Goal: Information Seeking & Learning: Find specific fact

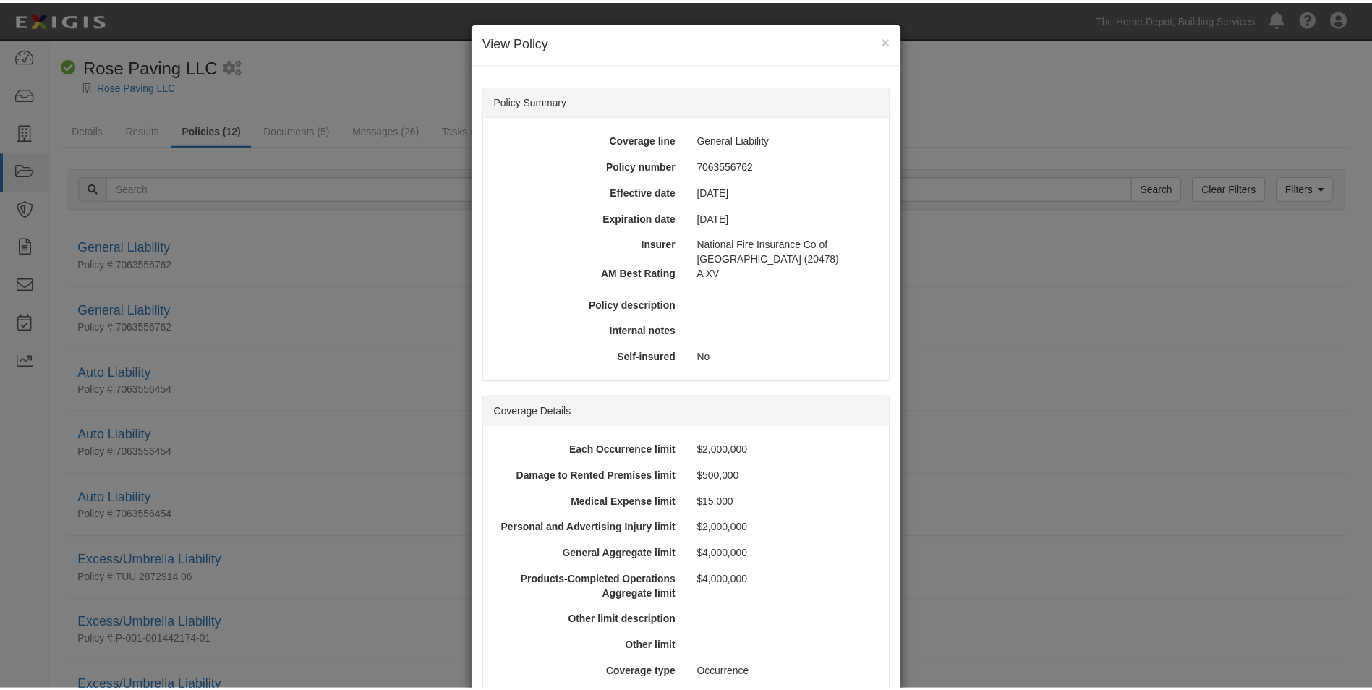
scroll to position [506, 0]
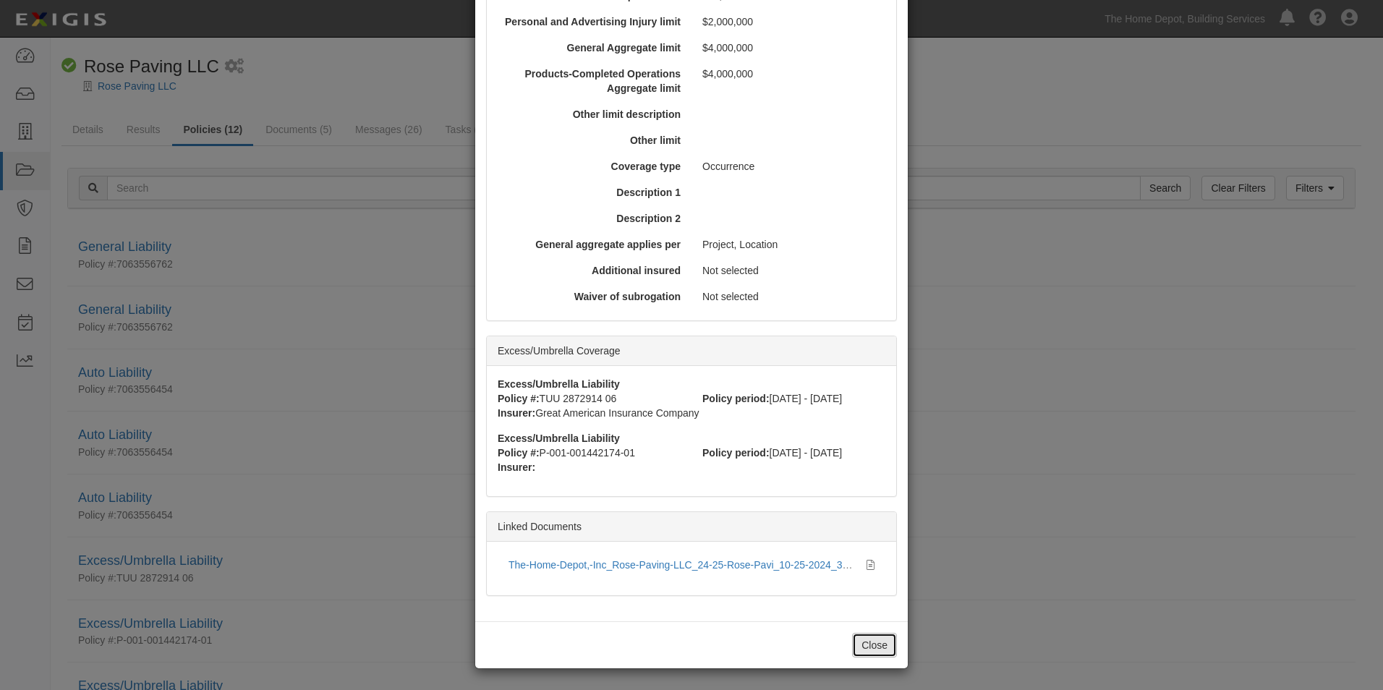
click at [879, 639] on button "Close" at bounding box center [874, 645] width 45 height 25
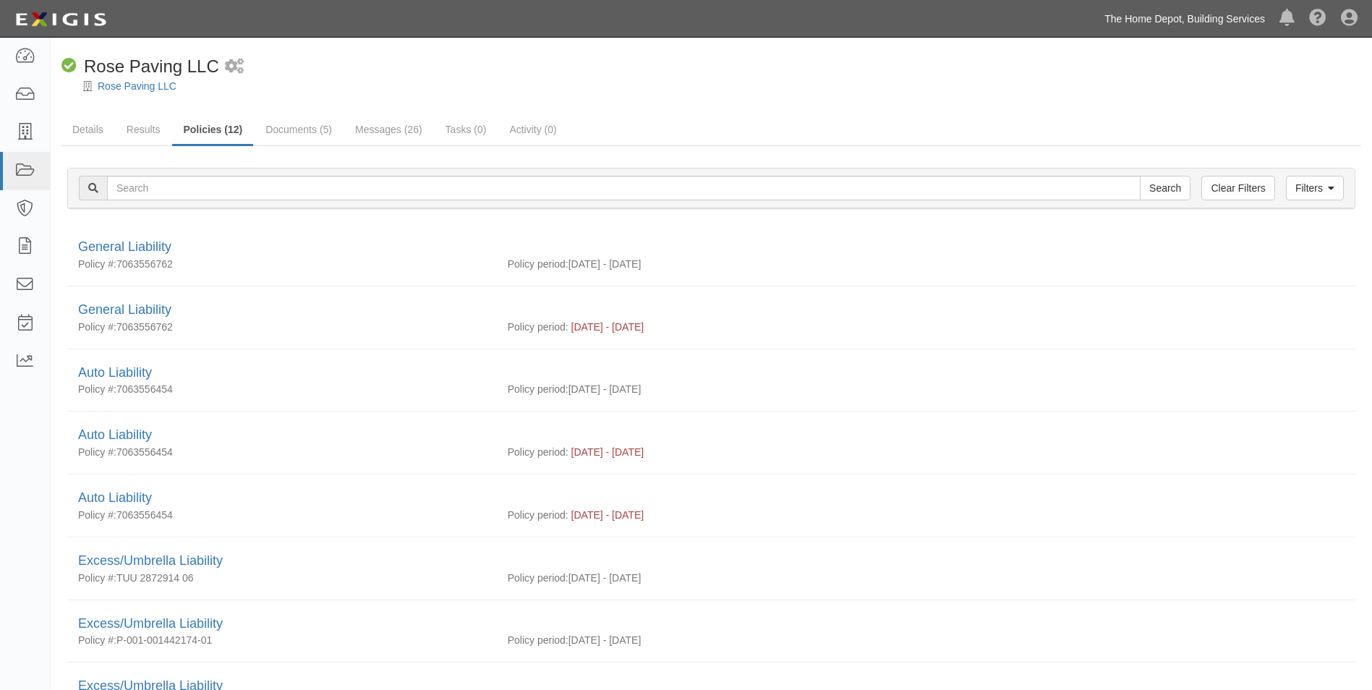
click at [1149, 20] on link "The Home Depot, Building Services" at bounding box center [1184, 18] width 175 height 29
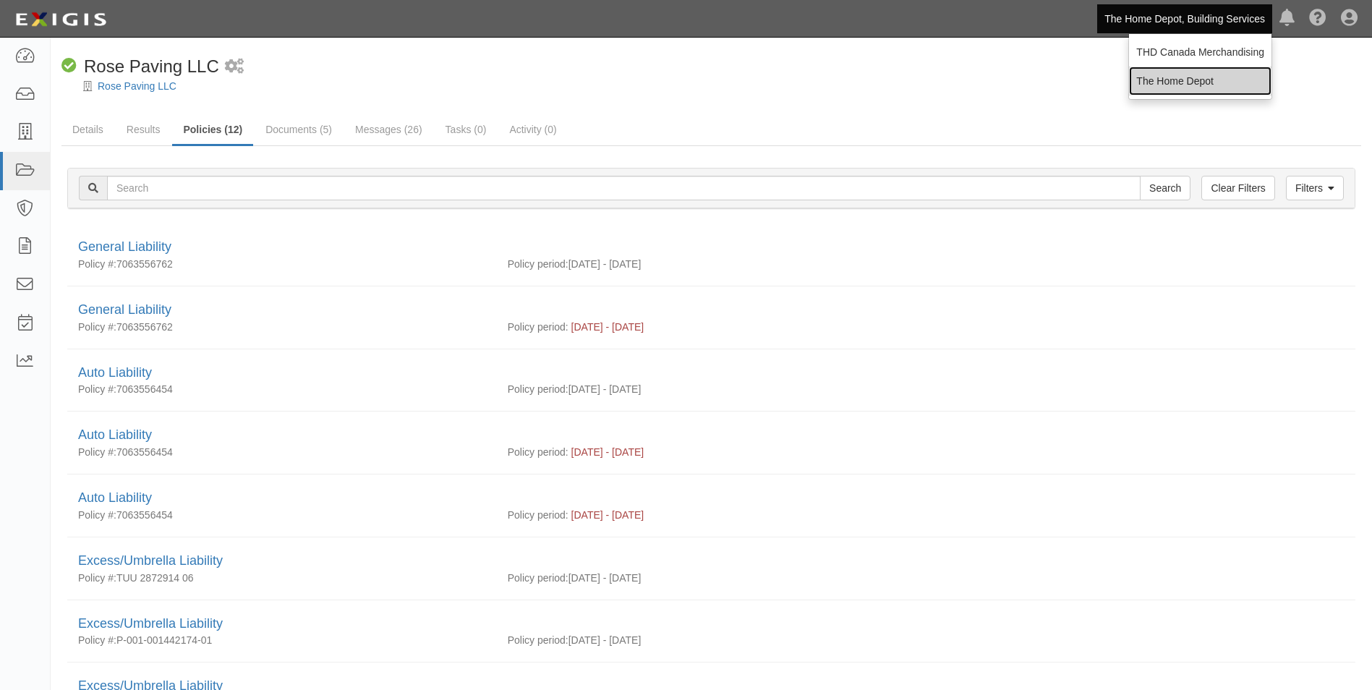
click at [1162, 77] on link "The Home Depot" at bounding box center [1200, 81] width 142 height 29
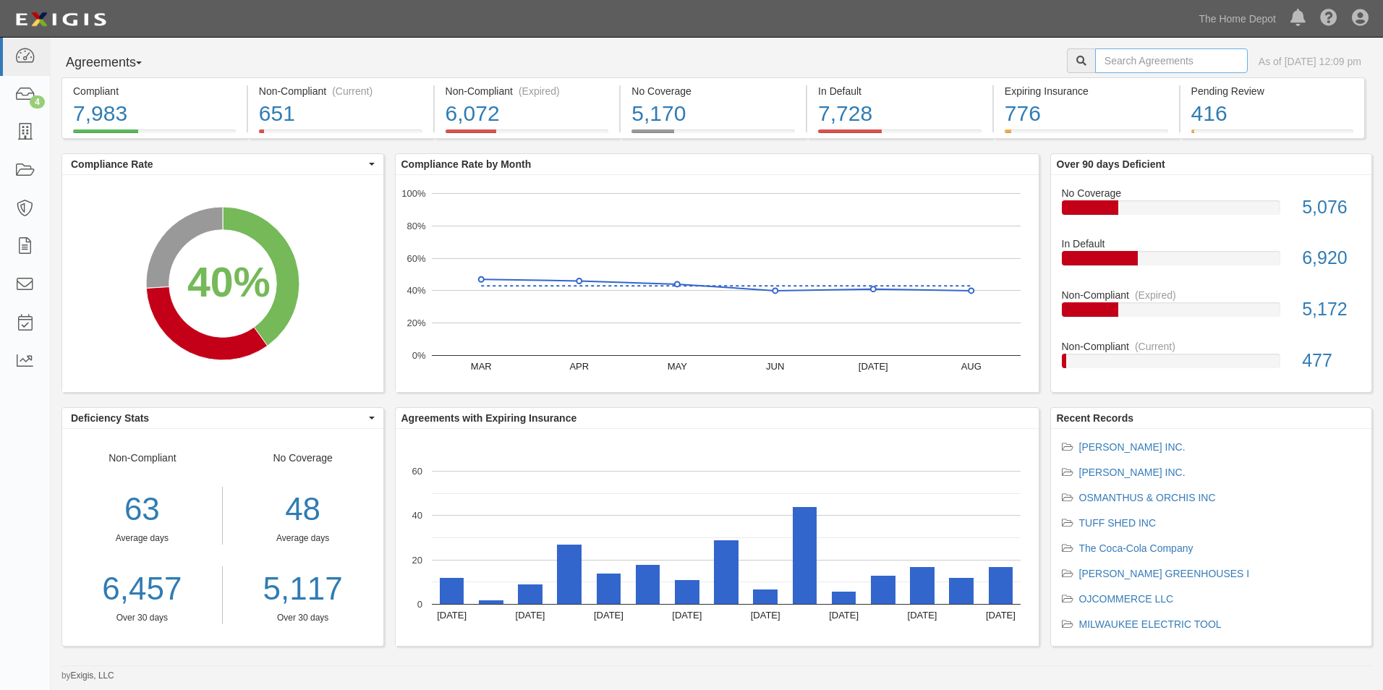
click at [1118, 69] on input "text" at bounding box center [1171, 60] width 153 height 25
type input "Crown Bolt"
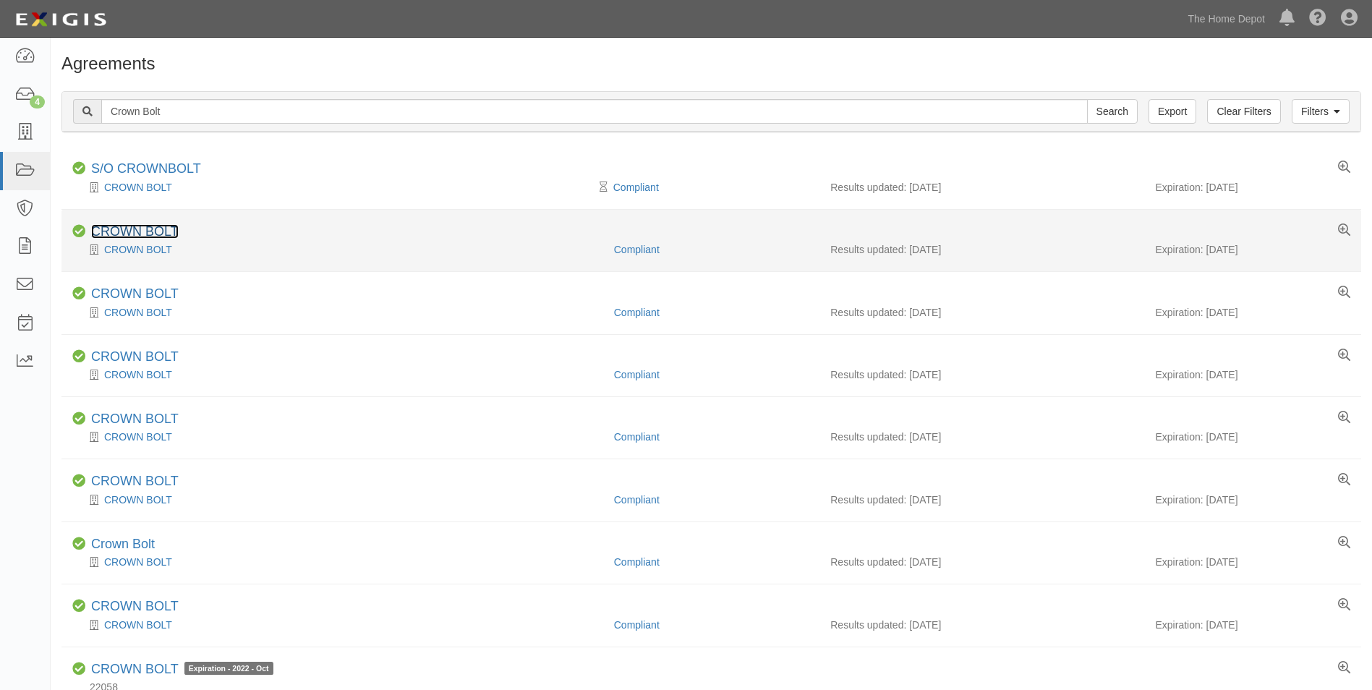
click at [163, 229] on link "CROWN BOLT" at bounding box center [135, 231] width 88 height 14
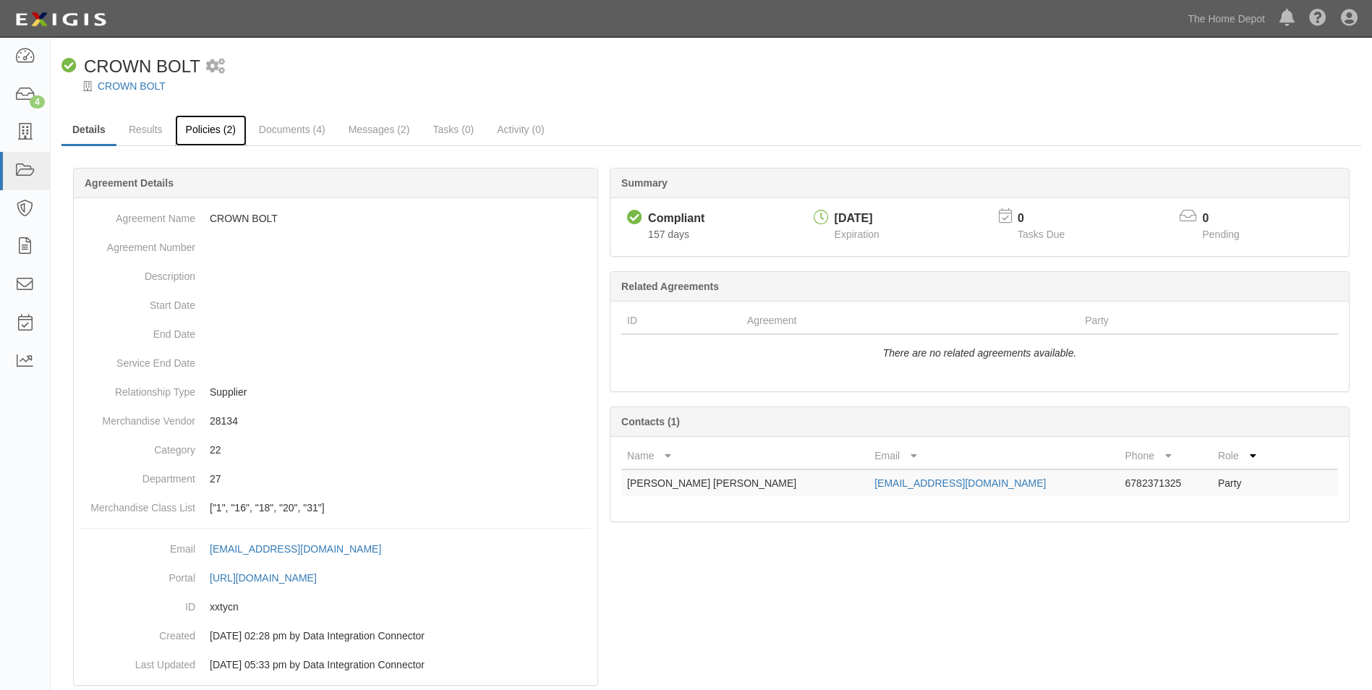
click at [210, 135] on link "Policies (2)" at bounding box center [211, 130] width 72 height 31
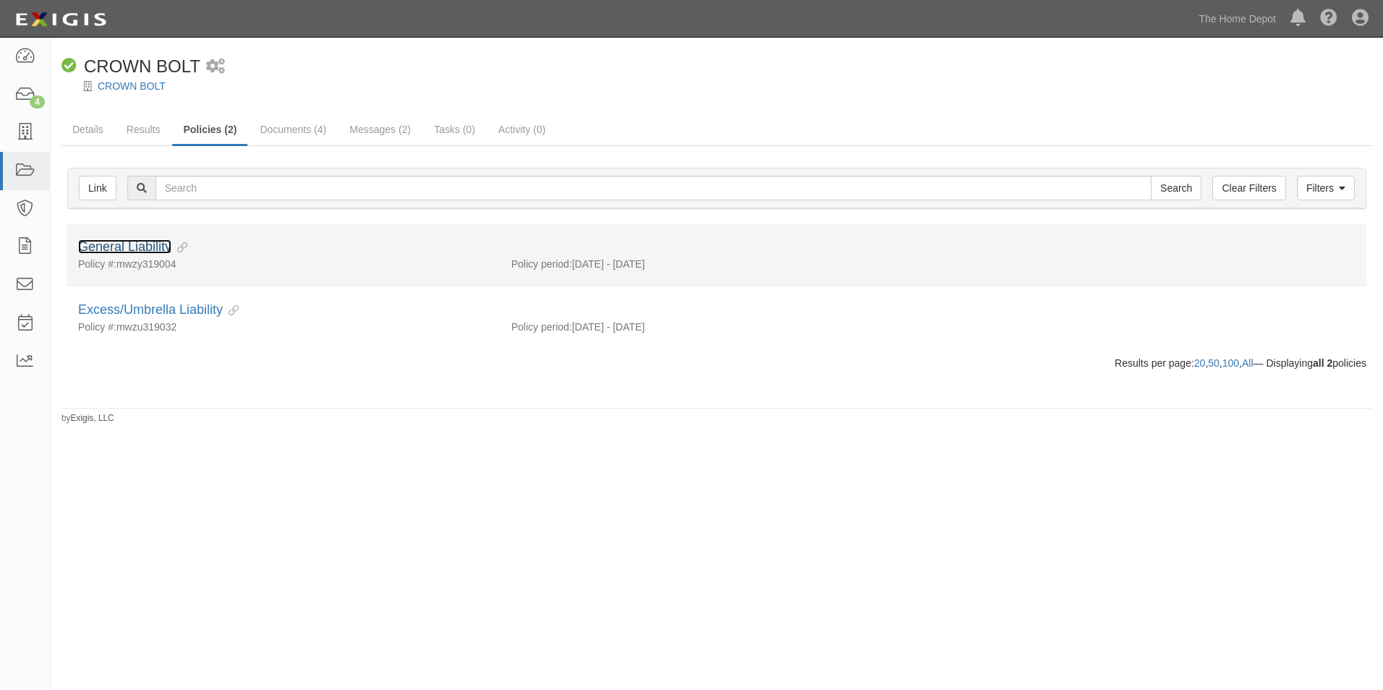
click at [138, 247] on link "General Liability" at bounding box center [124, 246] width 93 height 14
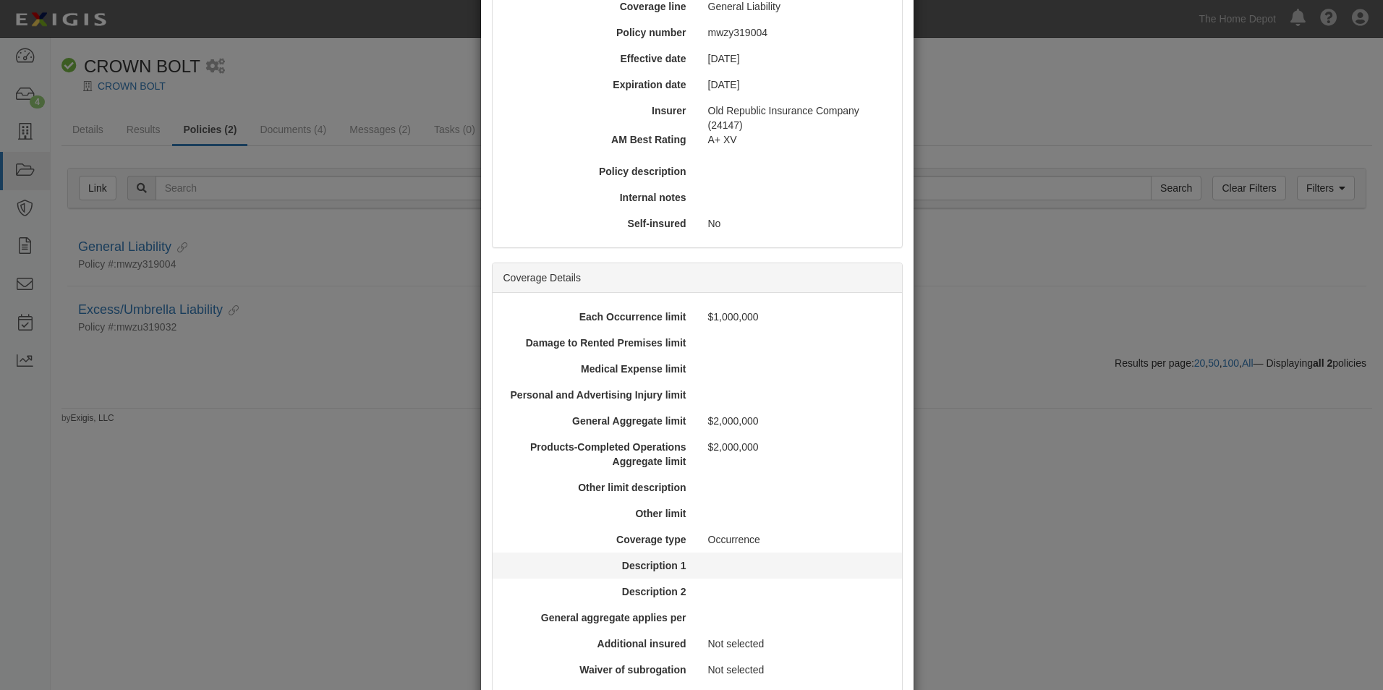
scroll to position [434, 0]
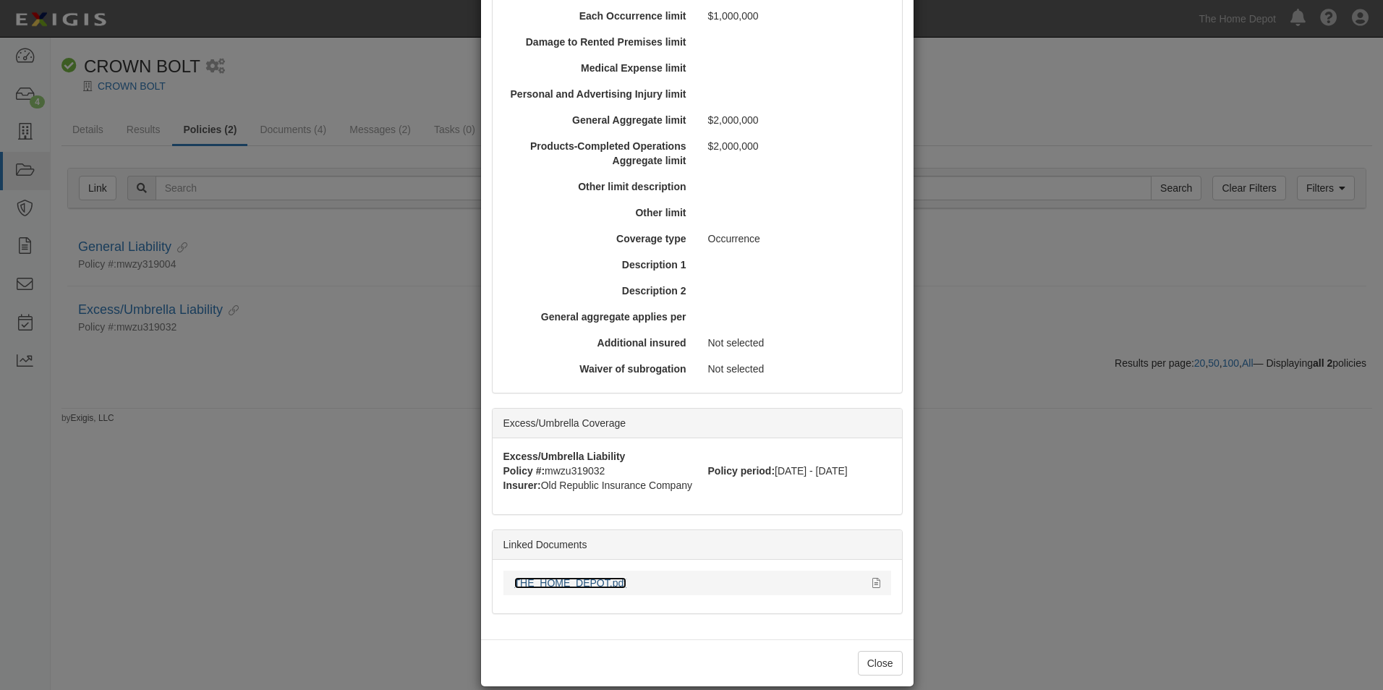
click at [590, 584] on link "THE_HOME_DEPOT.pdf" at bounding box center [570, 583] width 113 height 12
click at [867, 661] on button "Close" at bounding box center [880, 663] width 45 height 25
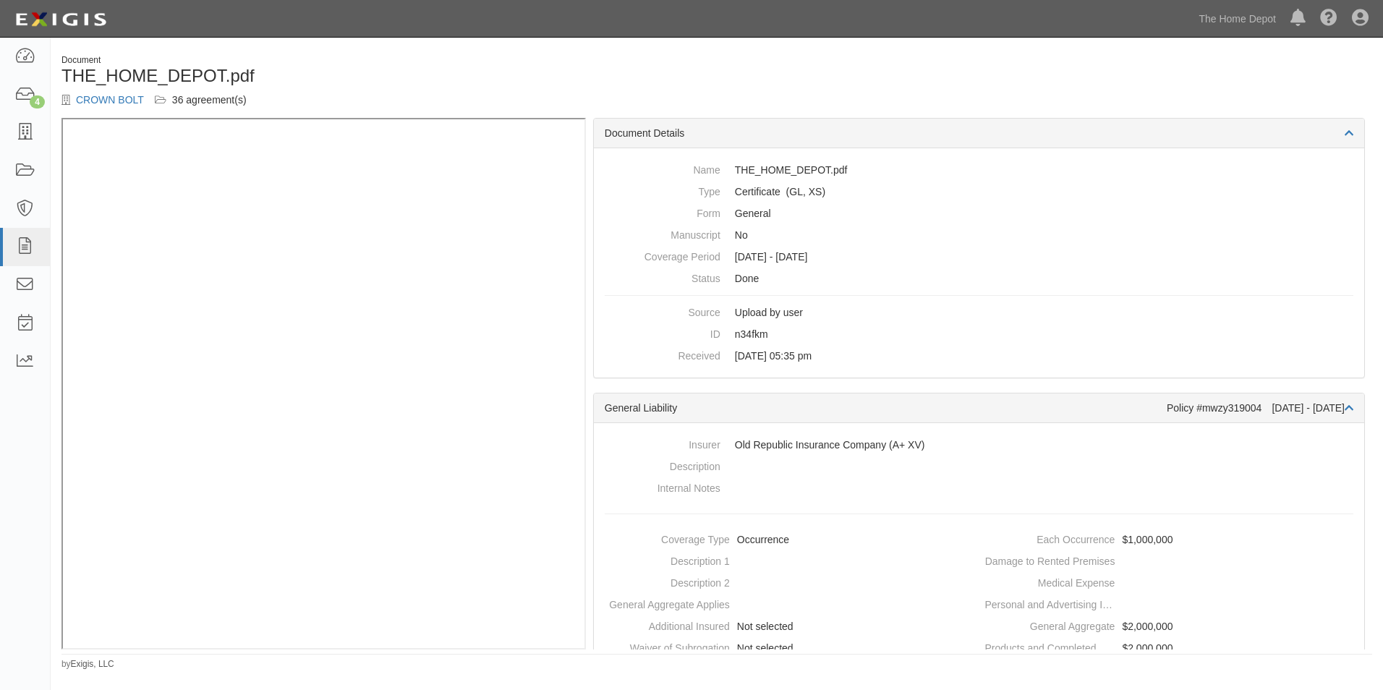
click at [926, 71] on div "Document THE_HOME_DEPOT.pdf CROWN BOLT 36 agreement(s)" at bounding box center [717, 86] width 1332 height 64
